Goal: Find specific page/section: Find specific page/section

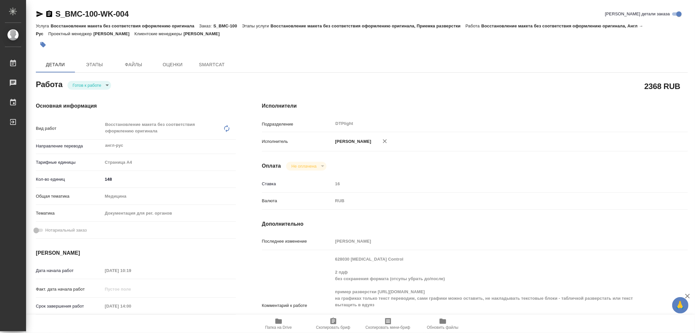
type textarea "x"
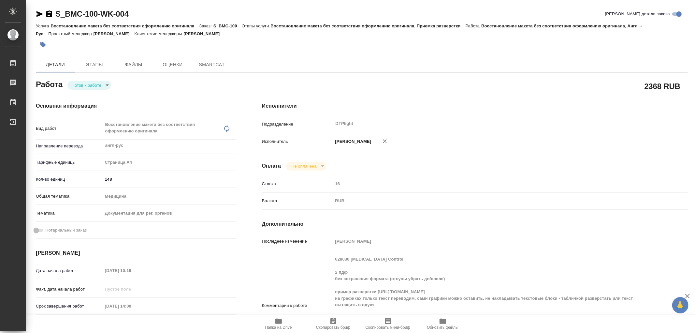
type textarea "x"
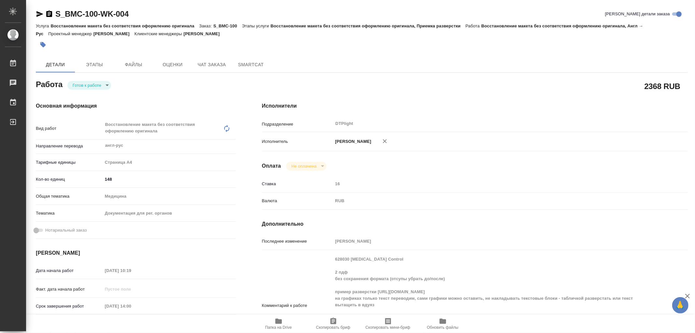
type textarea "x"
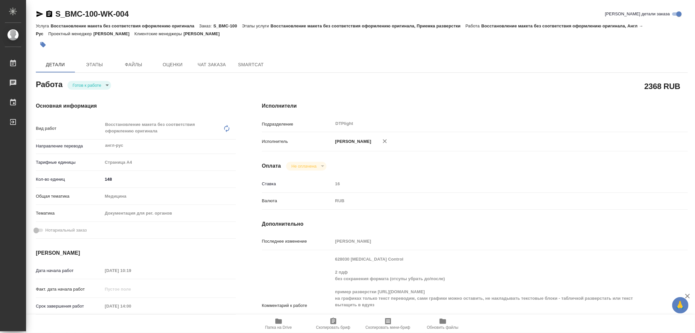
type textarea "x"
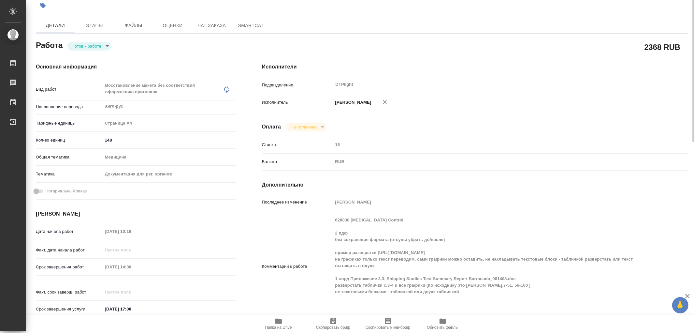
scroll to position [3, 0]
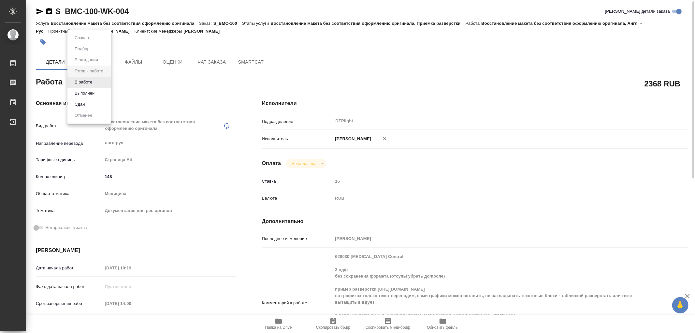
click at [98, 83] on body "🙏 .cls-1 fill:#fff; AWATERA Aleksandrova Valeriya Работы 0 Чаты График Выйти S_…" at bounding box center [347, 166] width 695 height 333
click at [89, 83] on button "В работе" at bounding box center [84, 82] width 22 height 7
type textarea "x"
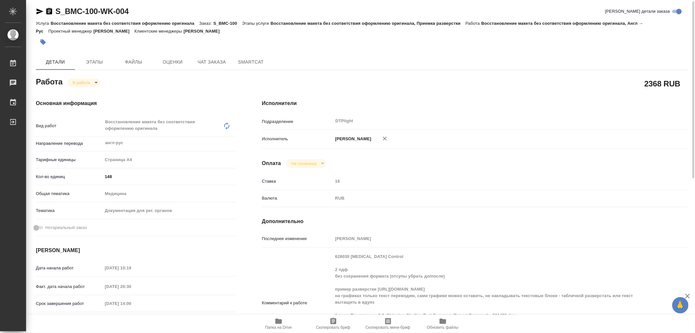
type textarea "x"
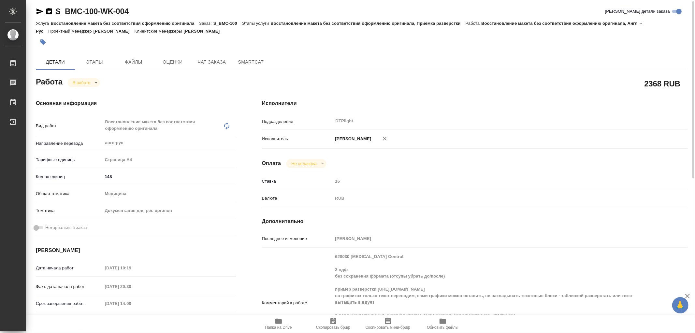
type textarea "x"
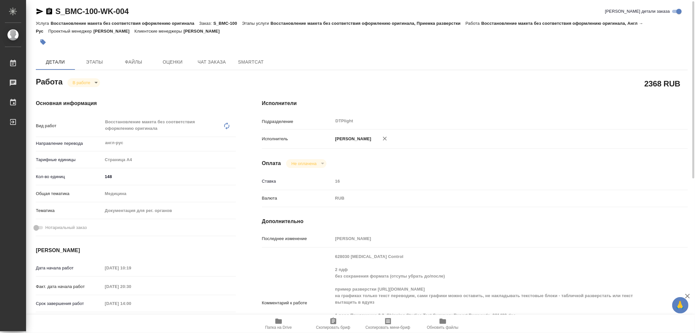
type textarea "x"
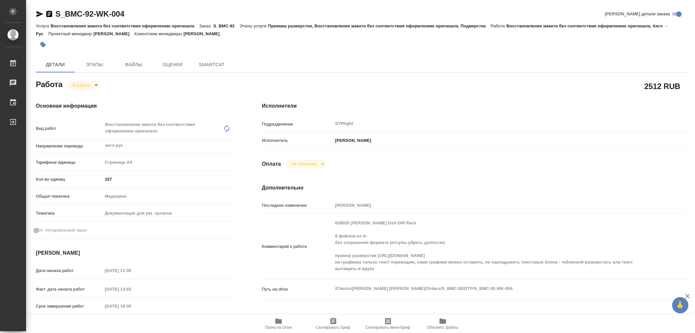
type textarea "x"
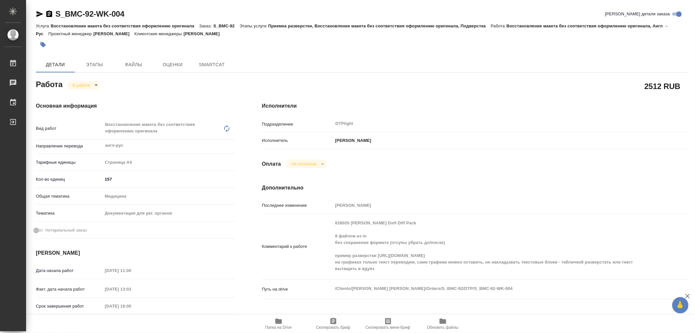
type textarea "x"
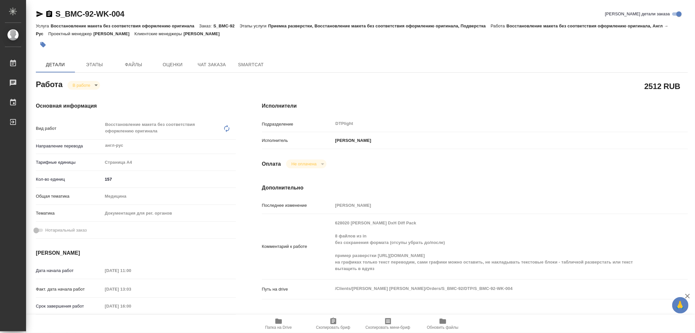
type textarea "x"
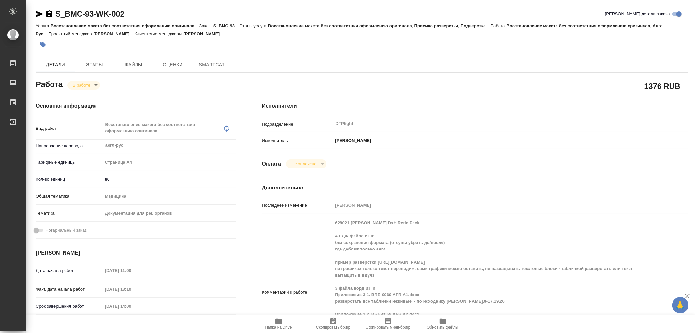
type textarea "x"
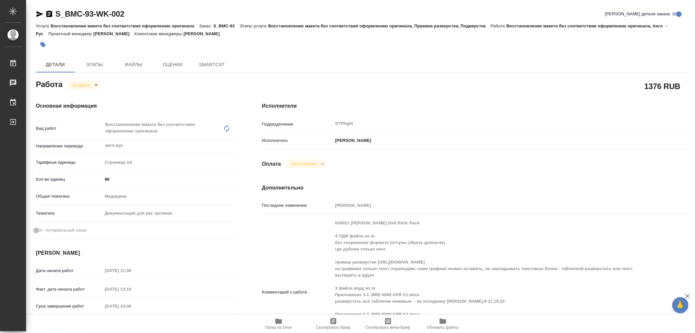
type textarea "x"
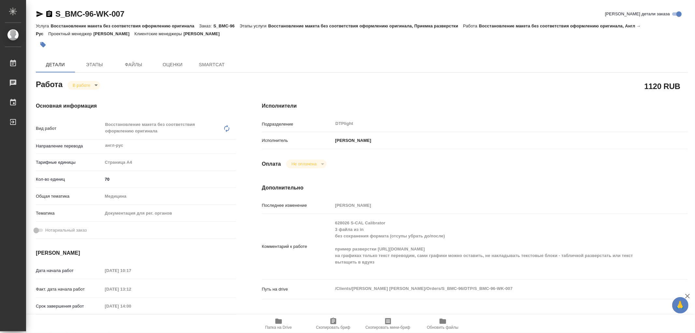
type textarea "x"
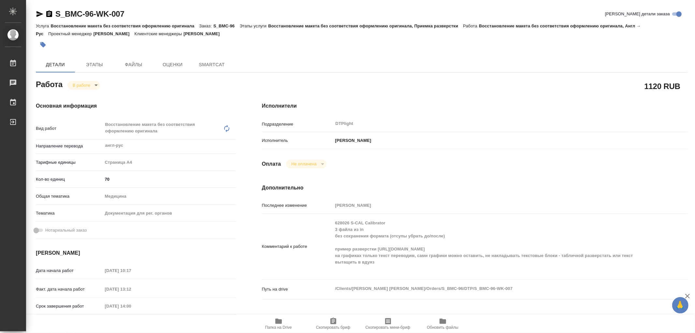
type textarea "x"
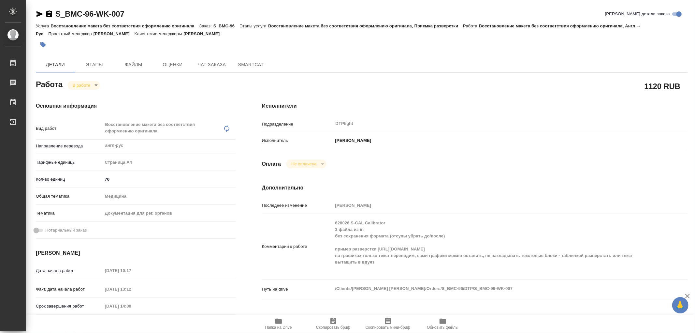
type textarea "x"
